Goal: Find contact information: Find contact information

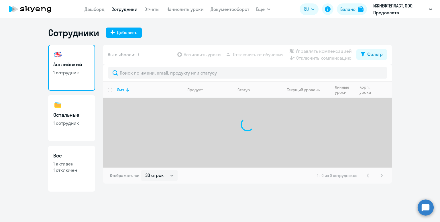
select select "30"
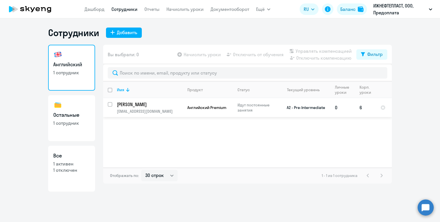
click at [142, 108] on td "Преображенцева Мария Александровна m.preo@bk.ru" at bounding box center [147, 107] width 71 height 19
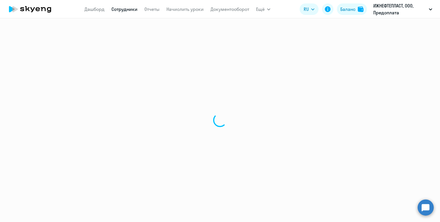
select select "english"
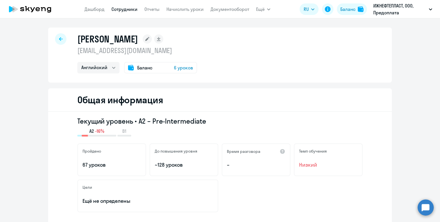
click at [129, 10] on link "Сотрудники" at bounding box center [125, 9] width 26 height 6
select select "30"
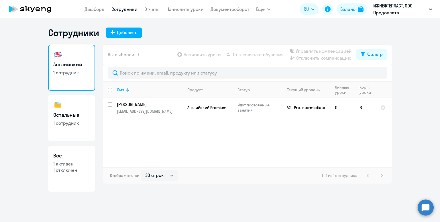
click at [69, 159] on h3 "Все" at bounding box center [71, 155] width 37 height 7
select select "30"
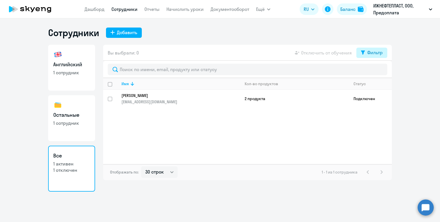
click at [368, 55] on div "Фильтр" at bounding box center [375, 52] width 15 height 7
click at [377, 69] on span at bounding box center [378, 72] width 10 height 6
click at [373, 71] on input "checkbox" at bounding box center [373, 71] width 0 height 0
checkbox input "true"
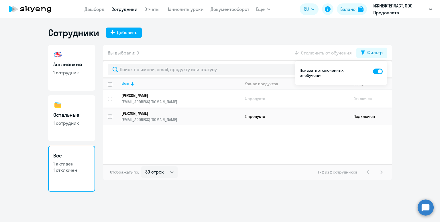
click at [338, 101] on td "4 продукта" at bounding box center [294, 99] width 109 height 18
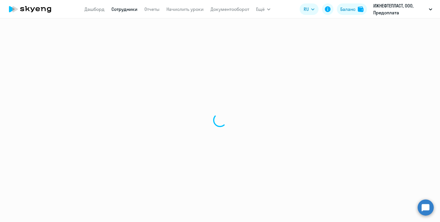
select select "english"
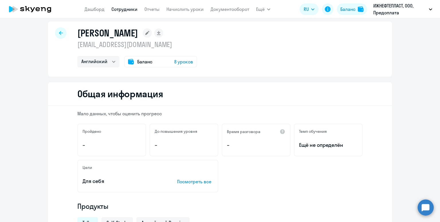
scroll to position [0, 0]
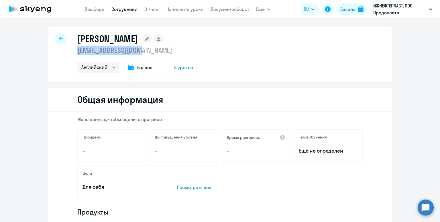
drag, startPoint x: 151, startPoint y: 51, endPoint x: 76, endPoint y: 51, distance: 74.3
click at [77, 51] on div "Ткач Сергей stkach999@gmail.com Английский Остальные Баланс 8 уроков" at bounding box center [220, 54] width 344 height 55
copy p "stkach999@gmail.com"
click at [157, 51] on p "stkach999@gmail.com" at bounding box center [137, 50] width 120 height 9
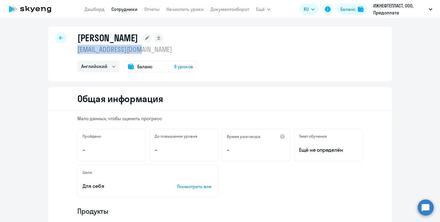
drag, startPoint x: 153, startPoint y: 50, endPoint x: 76, endPoint y: 52, distance: 76.6
click at [76, 52] on div "Ткач Сергей stkach999@gmail.com Английский Остальные Баланс 8 уроков" at bounding box center [220, 53] width 344 height 55
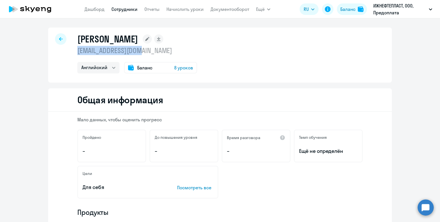
copy p "stkach999@gmail.com"
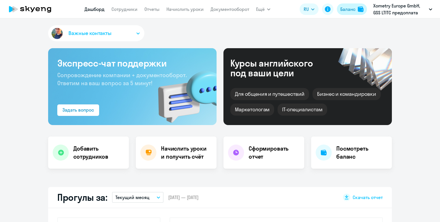
select select "30"
click at [351, 9] on div "Баланс" at bounding box center [348, 9] width 15 height 7
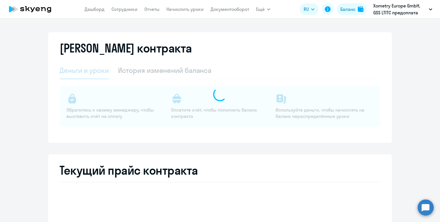
select select "english_adult_not_native_speaker"
